Goal: Register for event/course

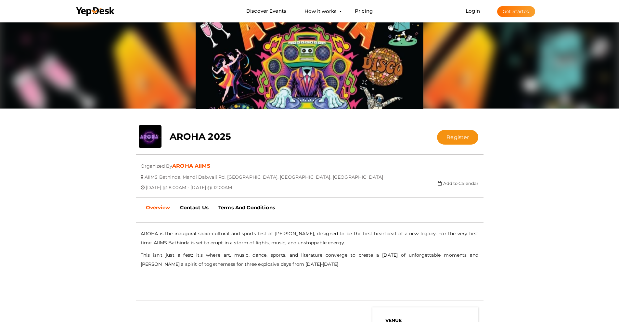
scroll to position [26, 0]
click at [444, 134] on button "Register" at bounding box center [457, 137] width 41 height 15
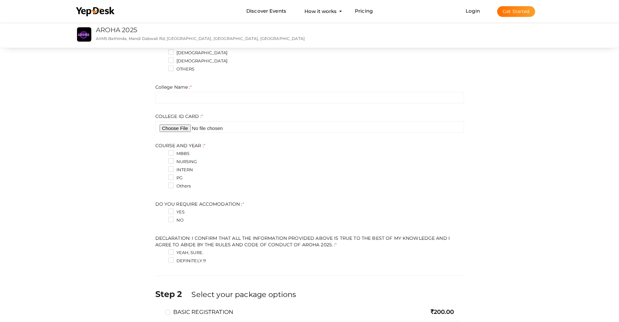
scroll to position [120, 0]
click at [169, 185] on label "Others" at bounding box center [179, 186] width 23 height 6
click at [162, 184] on YEAR\+4 "Others" at bounding box center [162, 184] width 0 height 0
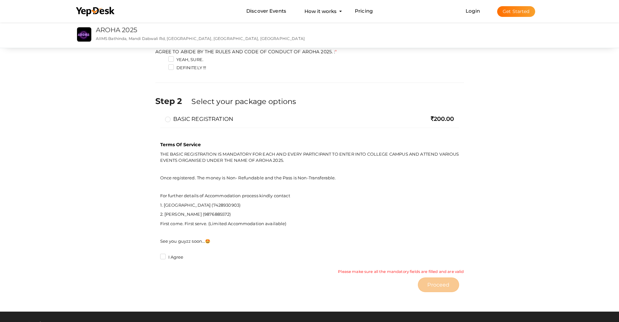
scroll to position [228, 0]
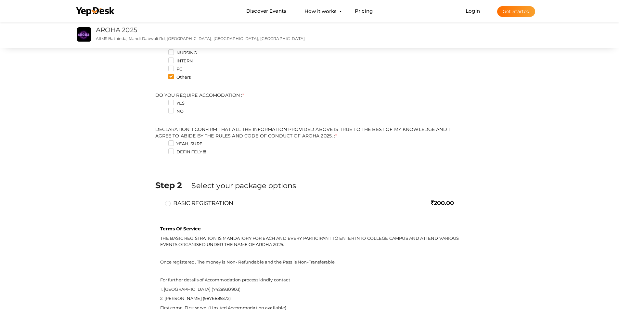
click at [171, 103] on label "YES" at bounding box center [176, 103] width 16 height 6
click at [162, 101] on ACCOMODATION\+0 "YES" at bounding box center [162, 101] width 0 height 0
click at [171, 103] on label "YES" at bounding box center [176, 103] width 16 height 6
click at [162, 101] on ACCOMODATION\+0 "YES" at bounding box center [162, 101] width 0 height 0
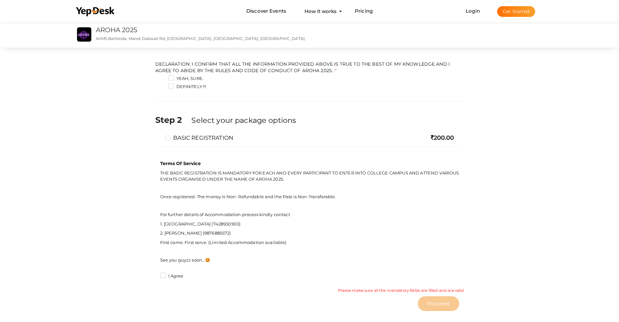
scroll to position [294, 0]
click at [172, 138] on label "BASIC REGISTRATION" at bounding box center [199, 137] width 69 height 8
click at [159, 135] on input "BASIC REGISTRATION" at bounding box center [159, 135] width 0 height 0
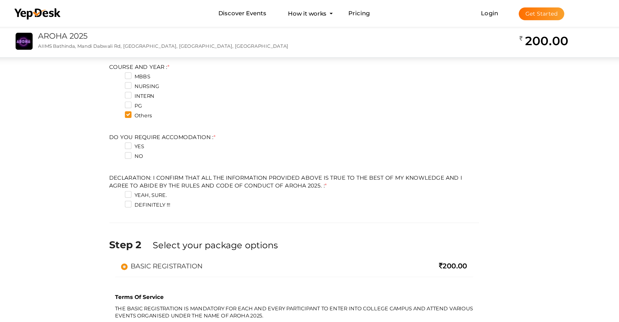
scroll to position [209, 0]
drag, startPoint x: 154, startPoint y: 114, endPoint x: 239, endPoint y: 119, distance: 85.6
click at [239, 119] on div "Step 1 Enter registration Details Name : * Required. Invalid email Invalid phon…" at bounding box center [309, 122] width 318 height 554
copy label "DO YOU REQUIRE ACCOMODATION : *"
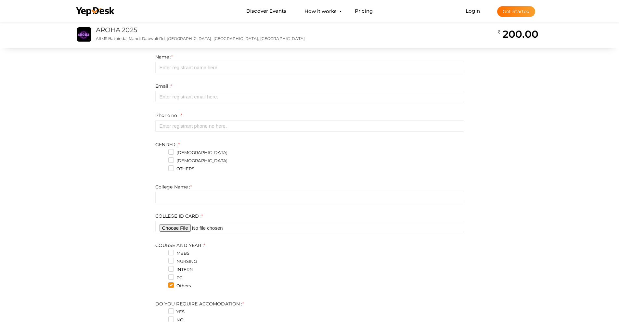
scroll to position [0, 0]
